Goal: Transaction & Acquisition: Book appointment/travel/reservation

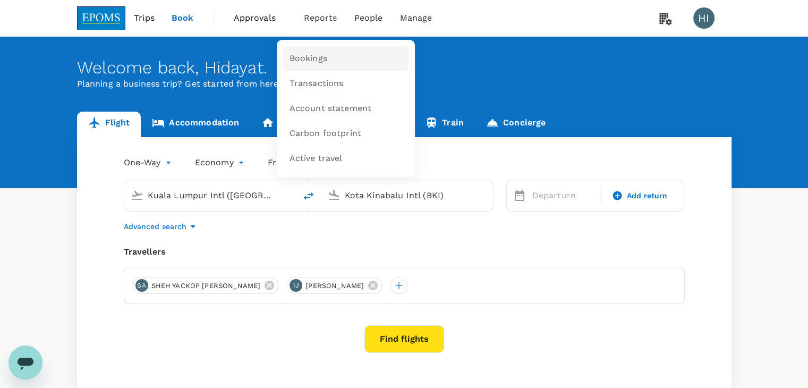
click at [297, 50] on link "Bookings" at bounding box center [345, 58] width 125 height 25
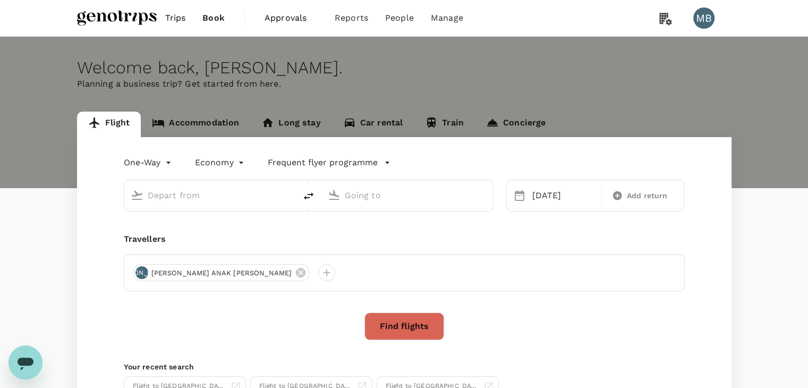
type input "Kuala Lumpur Intl ([GEOGRAPHIC_DATA])"
type input "Guangzhou Baiyun Intl (CAN)"
type input "Kuala Lumpur Intl ([GEOGRAPHIC_DATA])"
type input "Guangzhou Baiyun Intl (CAN)"
